Goal: Check status: Check status

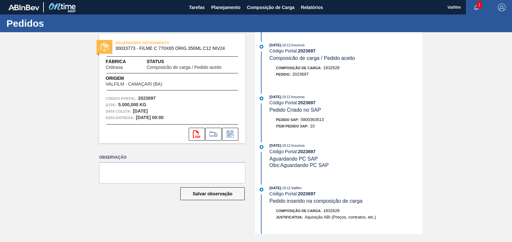
click at [305, 120] on span "5800363513" at bounding box center [312, 119] width 23 height 5
copy span "5800363513"
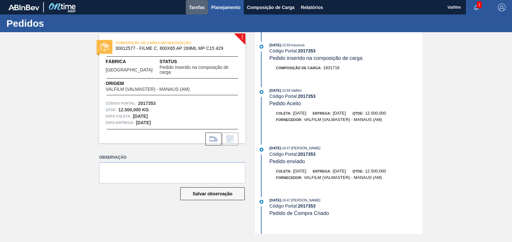
drag, startPoint x: 202, startPoint y: 9, endPoint x: 212, endPoint y: 11, distance: 10.7
click at [202, 9] on span "Tarefas" at bounding box center [197, 8] width 16 height 8
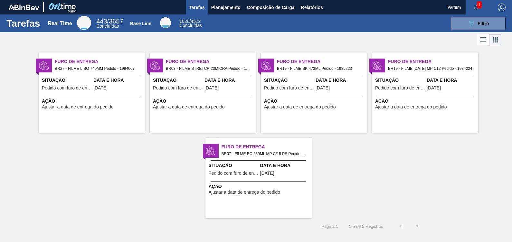
click at [196, 6] on span "Tarefas" at bounding box center [197, 8] width 16 height 8
click at [195, 7] on span "Tarefas" at bounding box center [197, 8] width 16 height 8
click at [177, 75] on div at bounding box center [203, 75] width 96 height 0
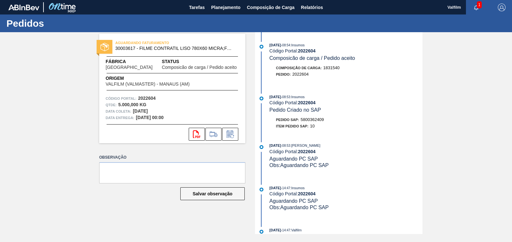
click at [316, 121] on span "5800362409" at bounding box center [312, 119] width 23 height 5
copy span "5800362409"
